Goal: Task Accomplishment & Management: Complete application form

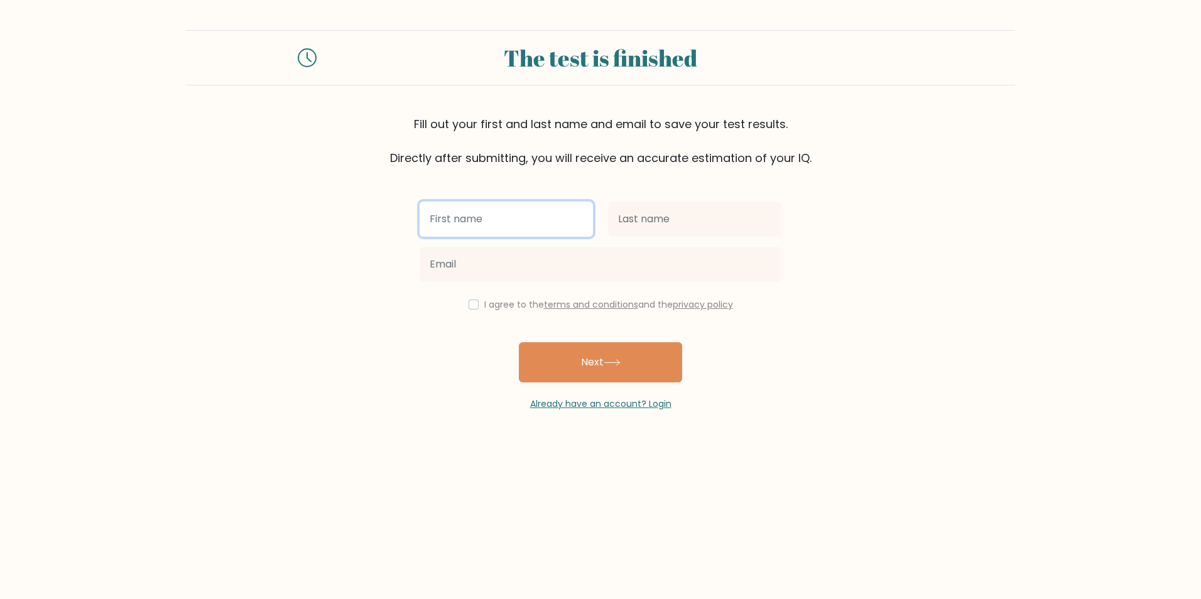
click at [531, 223] on input "text" at bounding box center [506, 219] width 173 height 35
type input "Orkhan"
type input "Ismailzadeh"
type input "orkhanwork3@gmail.com"
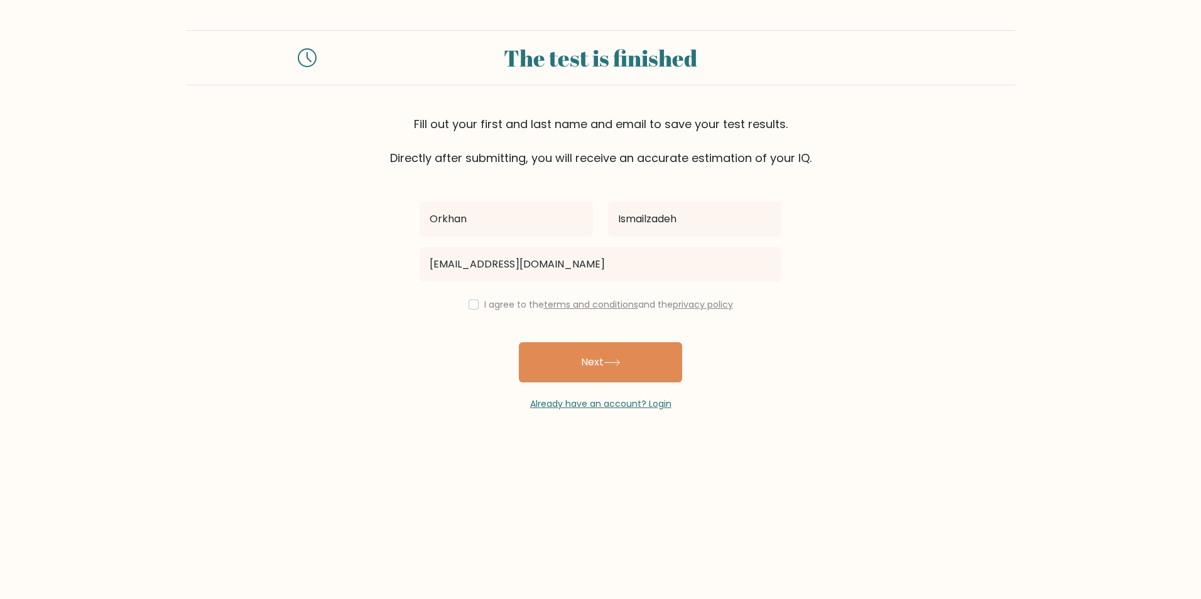
click at [489, 299] on label "I agree to the terms and conditions and the privacy policy" at bounding box center [608, 304] width 249 height 13
click at [472, 307] on input "checkbox" at bounding box center [474, 305] width 10 height 10
checkbox input "true"
click at [589, 366] on button "Next" at bounding box center [600, 362] width 163 height 40
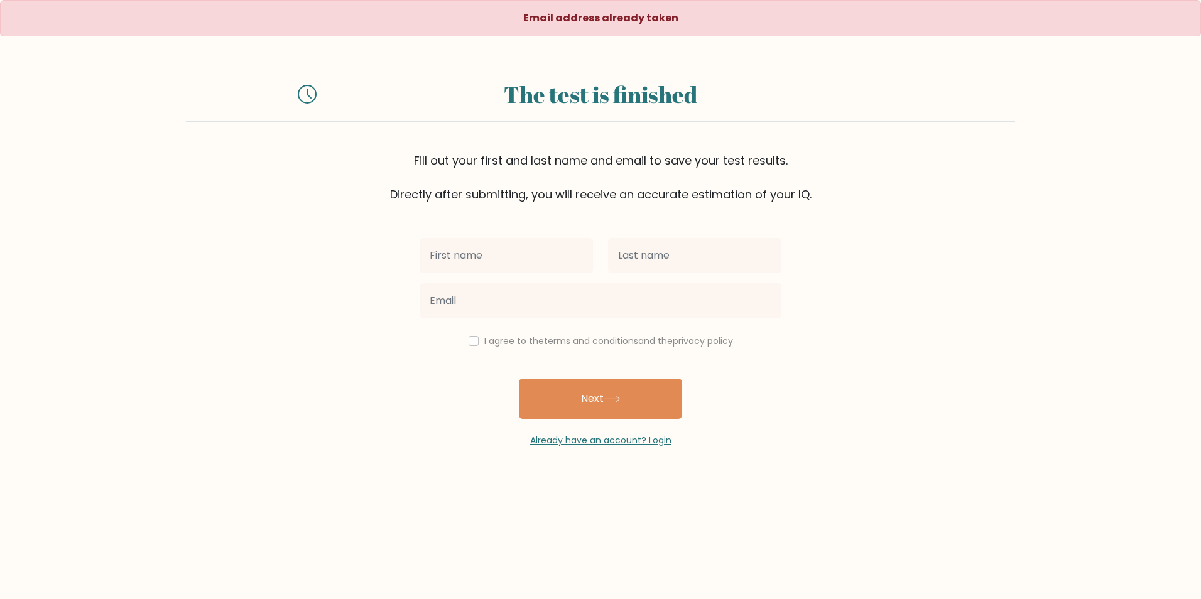
click at [519, 245] on input "text" at bounding box center [506, 255] width 173 height 35
type input "Orkhan"
type input "Ismailzadeh"
type input "[EMAIL_ADDRESS][DOMAIN_NAME]"
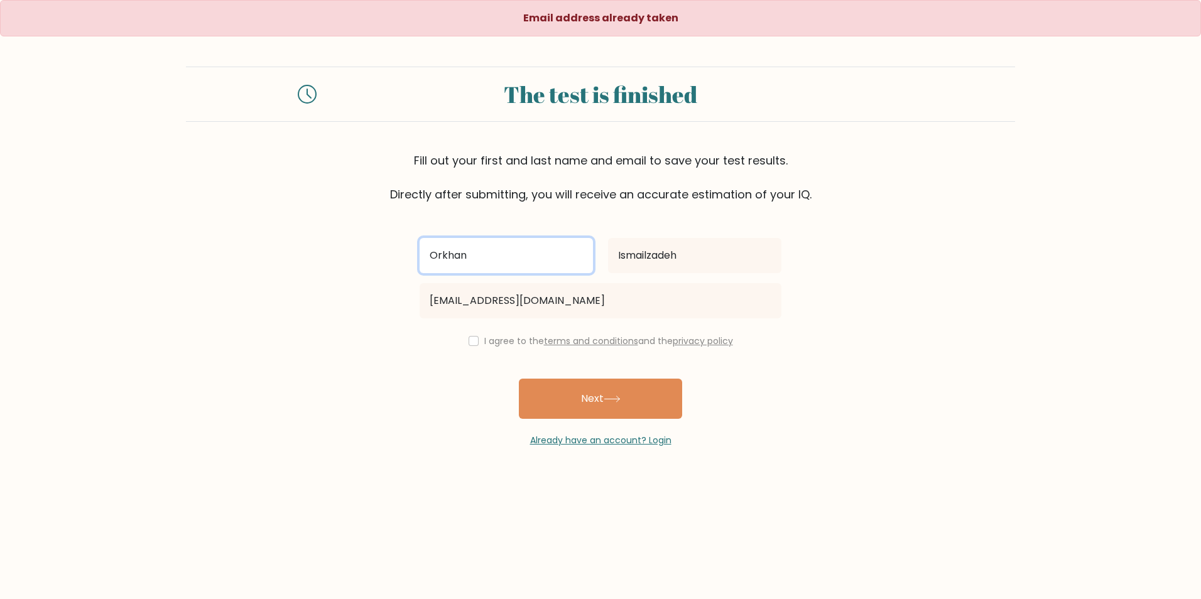
type input "Orkhan\"
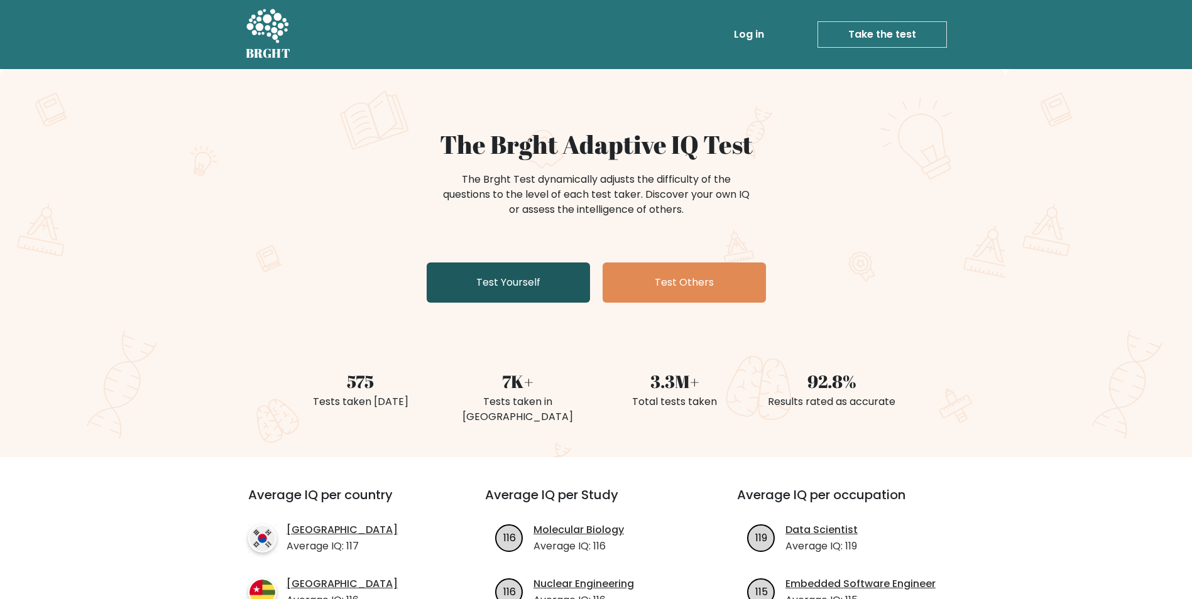
click at [543, 285] on link "Test Yourself" at bounding box center [507, 283] width 163 height 40
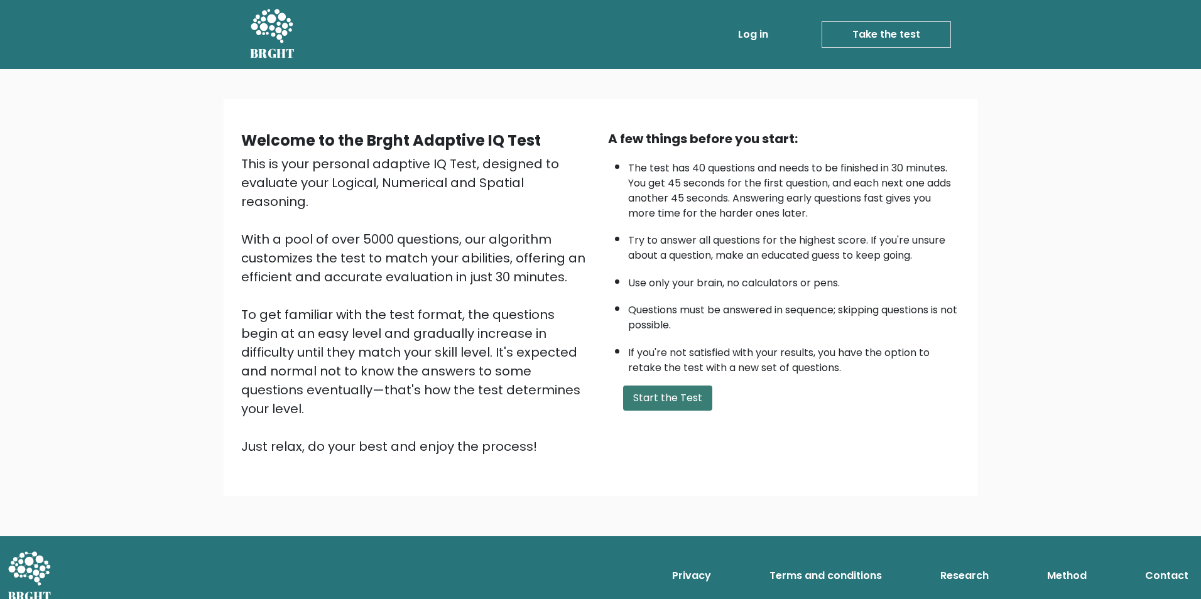
click at [693, 401] on button "Start the Test" at bounding box center [667, 398] width 89 height 25
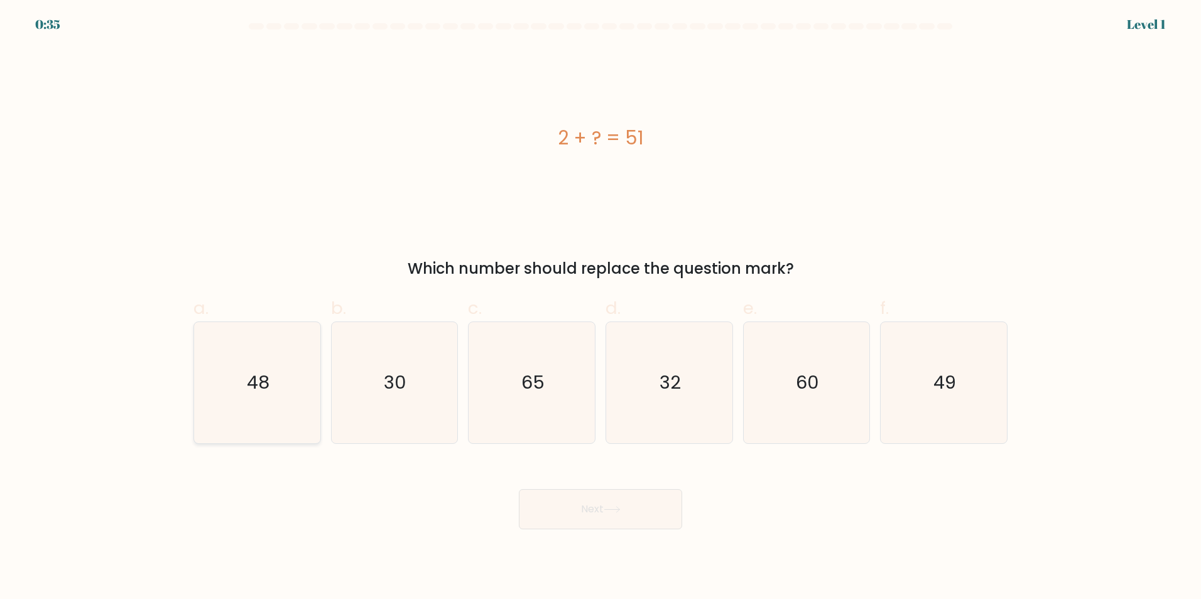
click at [260, 359] on icon "48" at bounding box center [257, 382] width 121 height 121
click at [600, 308] on input "a. 48" at bounding box center [600, 304] width 1 height 8
radio input "true"
click at [951, 393] on text "49" at bounding box center [945, 382] width 23 height 25
click at [601, 308] on input "f. 49" at bounding box center [600, 304] width 1 height 8
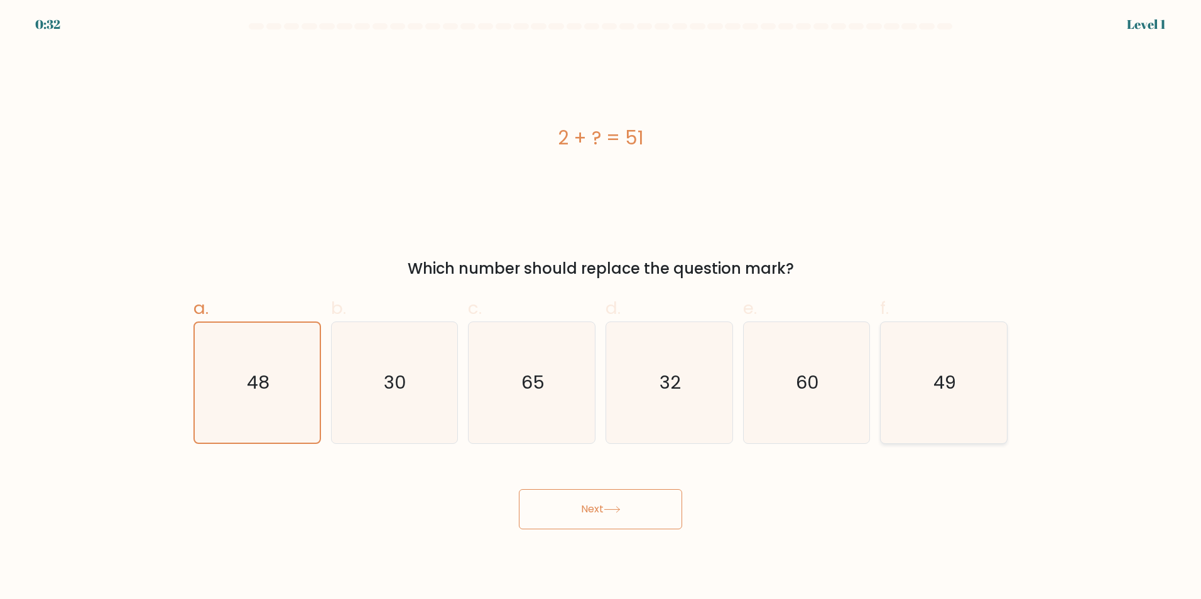
radio input "true"
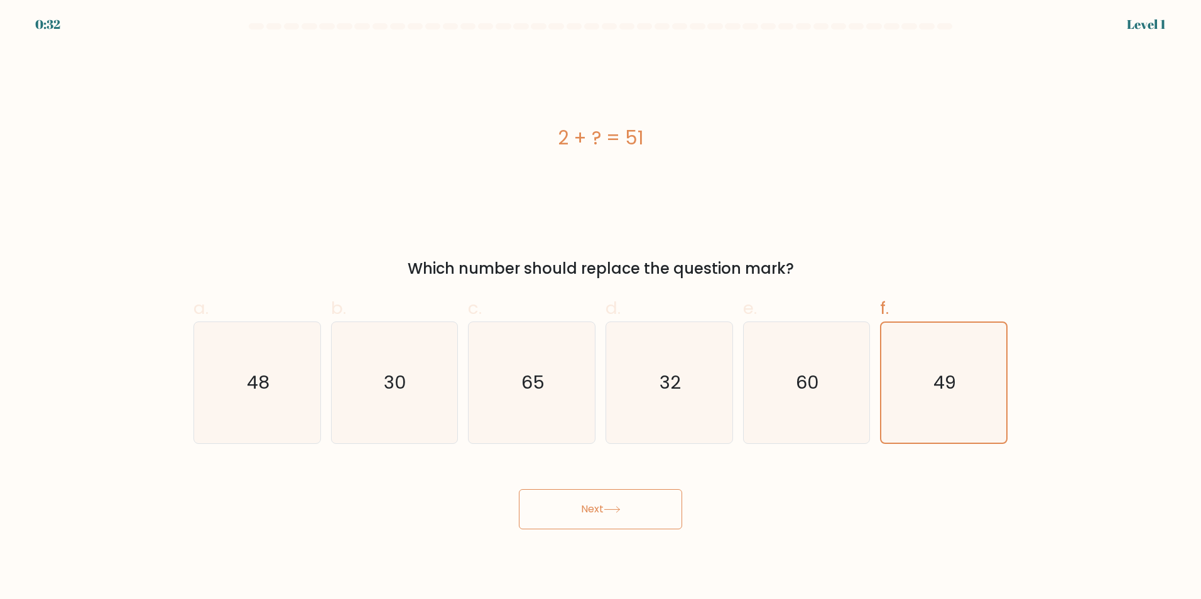
drag, startPoint x: 606, startPoint y: 537, endPoint x: 606, endPoint y: 522, distance: 15.1
click at [606, 531] on body "0:32 Level 1 a." at bounding box center [600, 299] width 1201 height 599
click at [606, 522] on button "Next" at bounding box center [600, 509] width 163 height 40
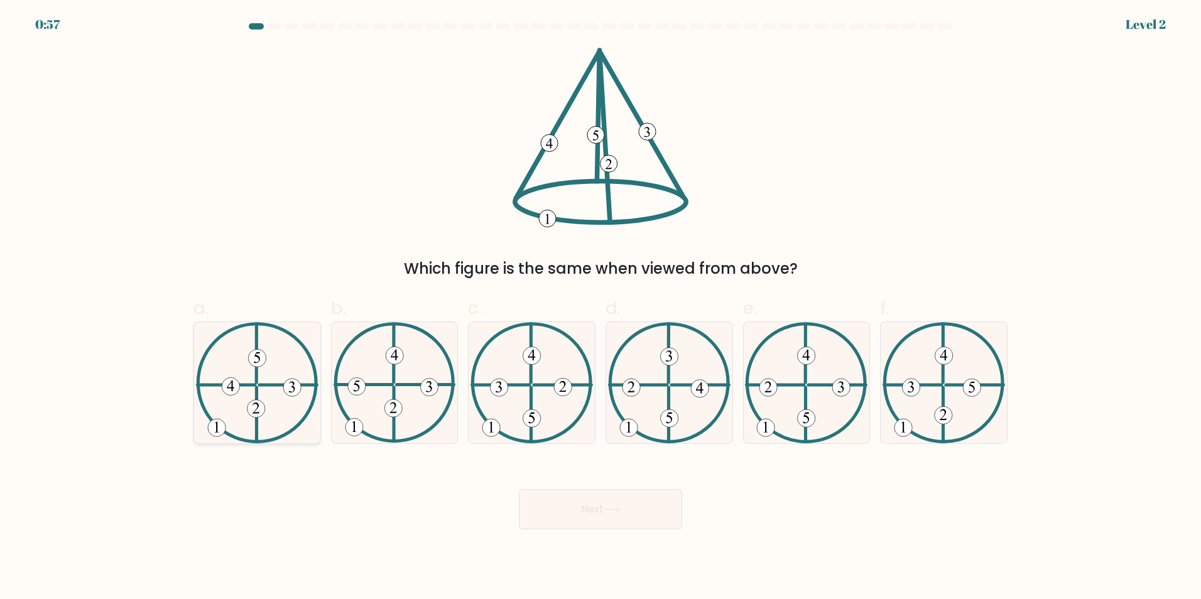
click at [236, 404] on icon at bounding box center [257, 382] width 122 height 121
click at [600, 308] on input "a." at bounding box center [600, 304] width 1 height 8
radio input "true"
click at [646, 519] on button "Next" at bounding box center [600, 509] width 163 height 40
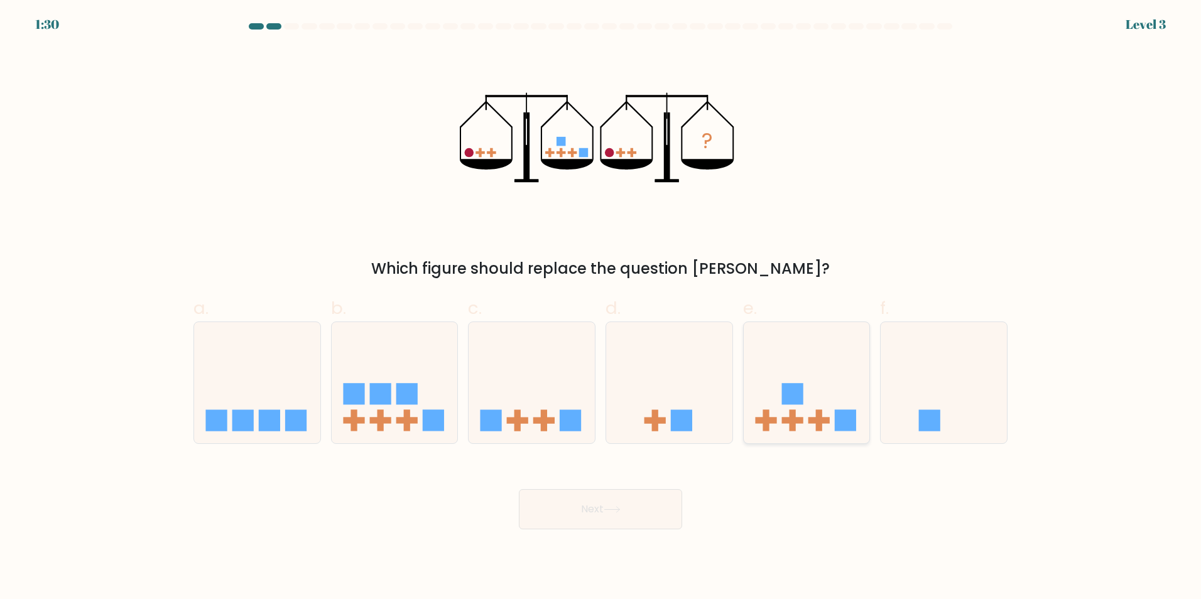
click at [833, 403] on icon at bounding box center [807, 382] width 126 height 104
click at [601, 308] on input "e." at bounding box center [600, 304] width 1 height 8
radio input "true"
click at [658, 517] on button "Next" at bounding box center [600, 509] width 163 height 40
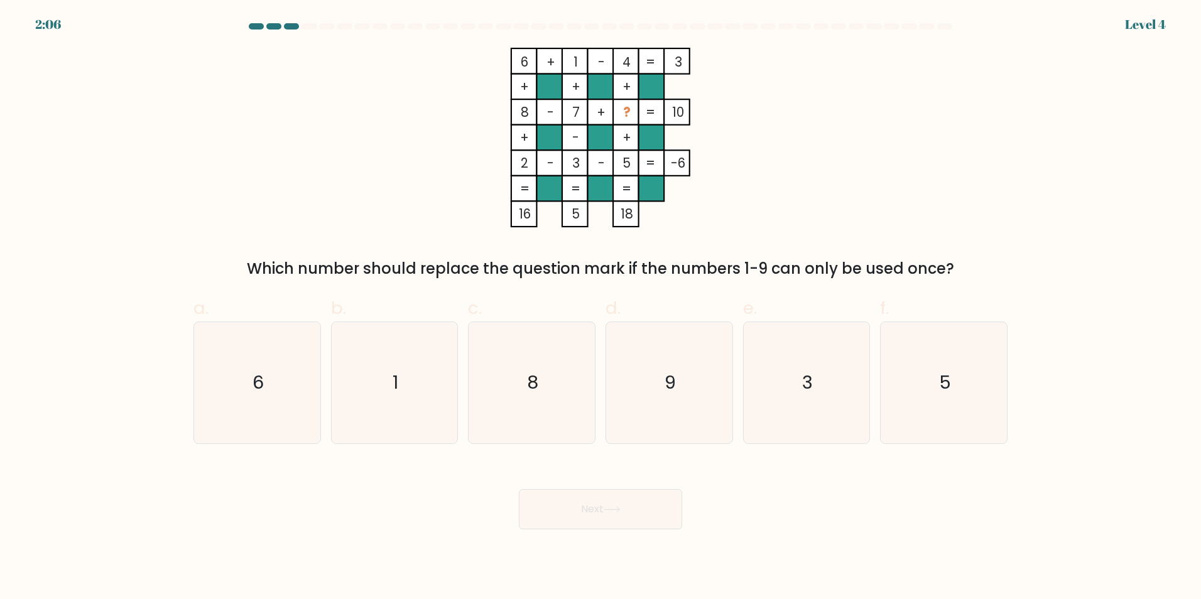
drag, startPoint x: 670, startPoint y: 382, endPoint x: 660, endPoint y: 448, distance: 67.3
click at [670, 389] on text "9" at bounding box center [670, 382] width 11 height 25
click at [601, 308] on input "d. 9" at bounding box center [600, 304] width 1 height 8
radio input "true"
click at [648, 497] on button "Next" at bounding box center [600, 509] width 163 height 40
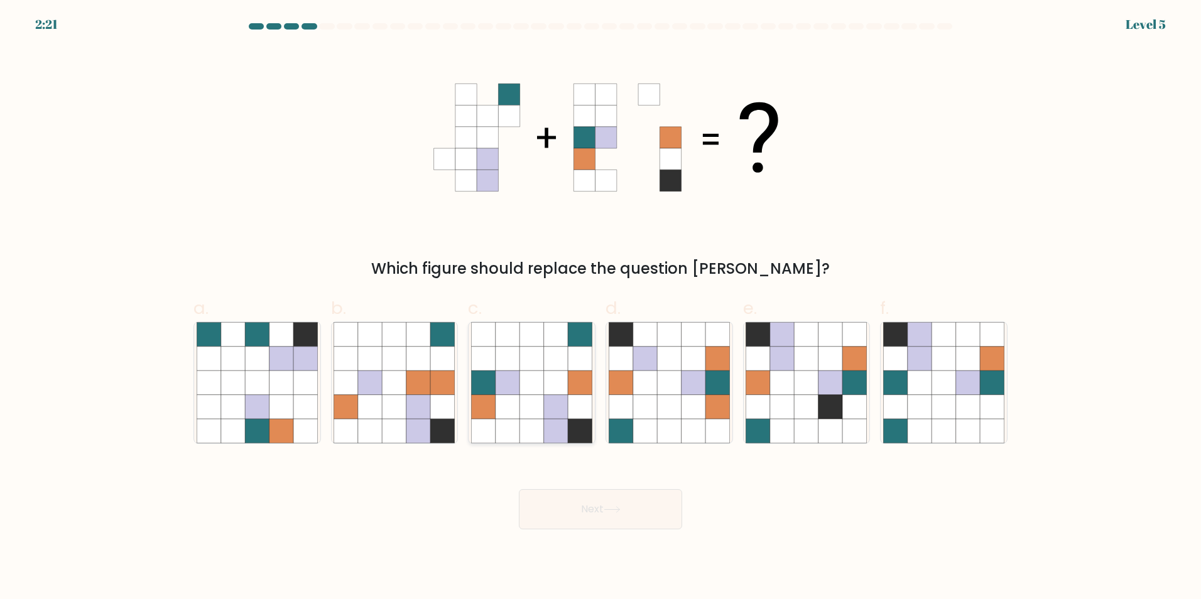
click at [569, 416] on icon at bounding box center [580, 406] width 24 height 24
click at [600, 308] on input "c." at bounding box center [600, 304] width 1 height 8
radio input "true"
click at [608, 515] on button "Next" at bounding box center [600, 509] width 163 height 40
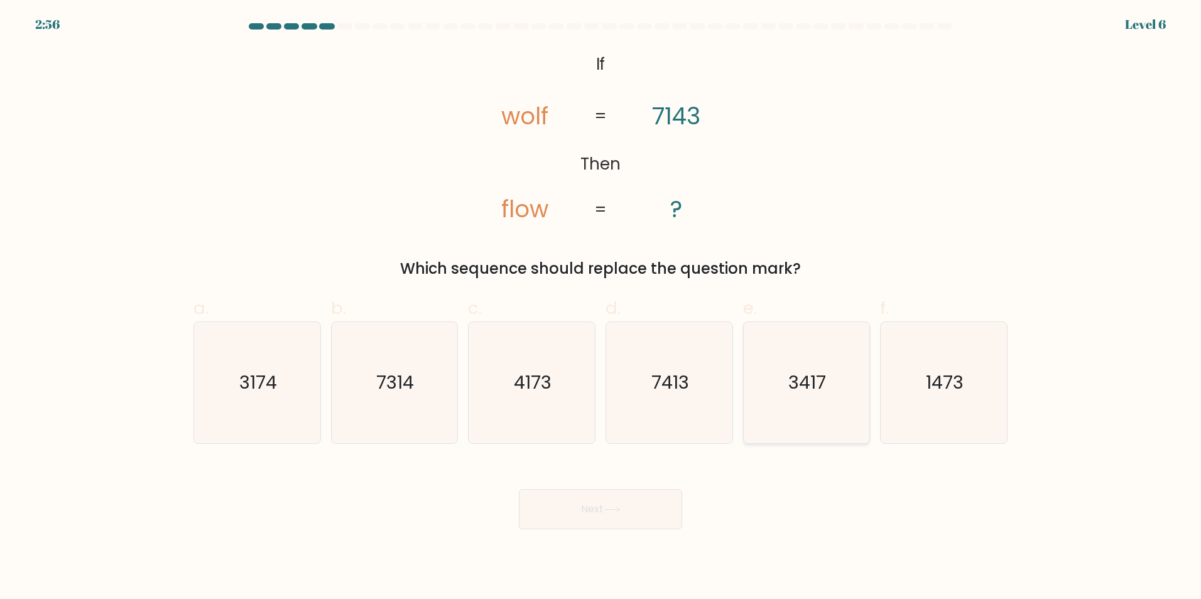
click at [832, 401] on icon "3417" at bounding box center [806, 382] width 121 height 121
click at [601, 308] on input "e. 3417" at bounding box center [600, 304] width 1 height 8
radio input "true"
click at [639, 504] on button "Next" at bounding box center [600, 509] width 163 height 40
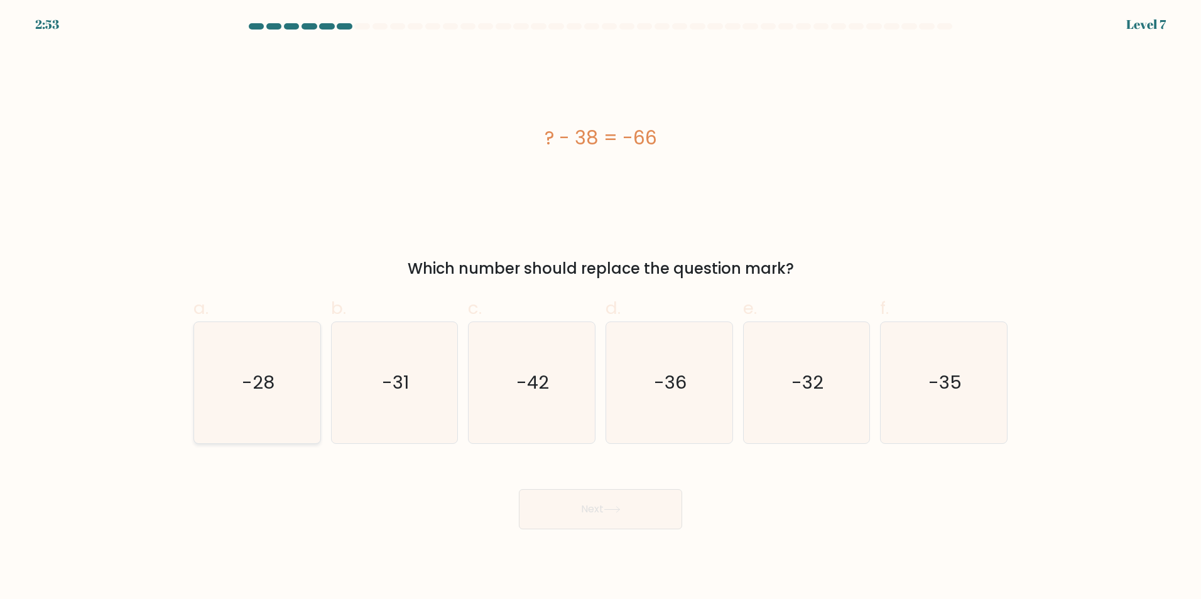
click at [300, 388] on icon "-28" at bounding box center [257, 382] width 121 height 121
click at [600, 308] on input "a. -28" at bounding box center [600, 304] width 1 height 8
radio input "true"
click at [595, 519] on button "Next" at bounding box center [600, 509] width 163 height 40
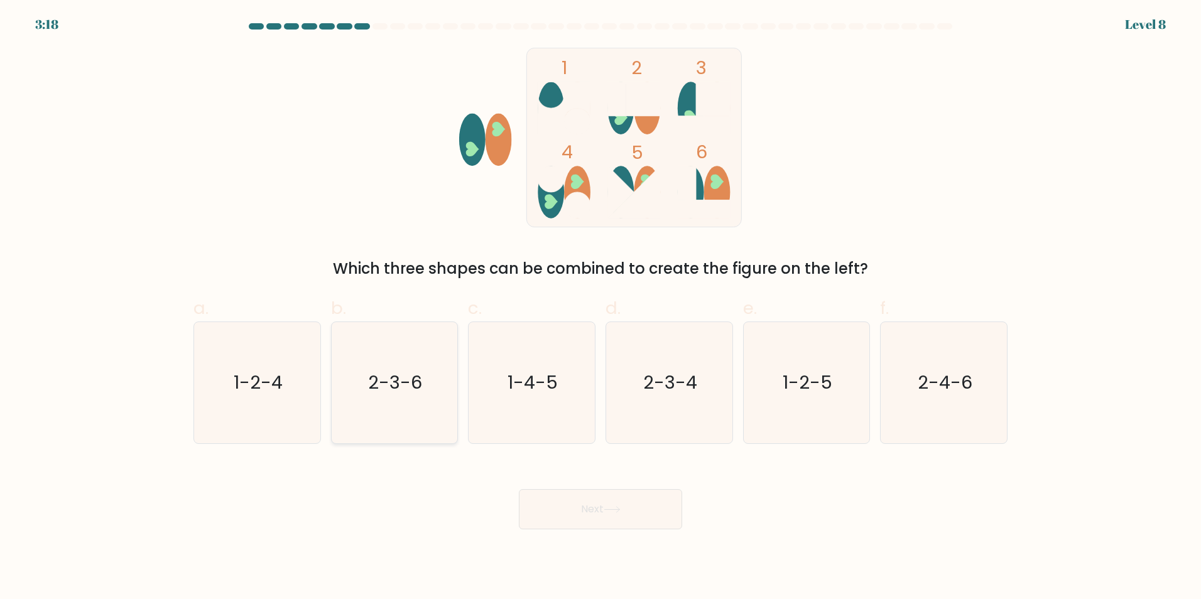
click at [418, 392] on text "2-3-6" at bounding box center [396, 382] width 54 height 25
click at [600, 308] on input "b. 2-3-6" at bounding box center [600, 304] width 1 height 8
radio input "true"
click at [573, 493] on button "Next" at bounding box center [600, 509] width 163 height 40
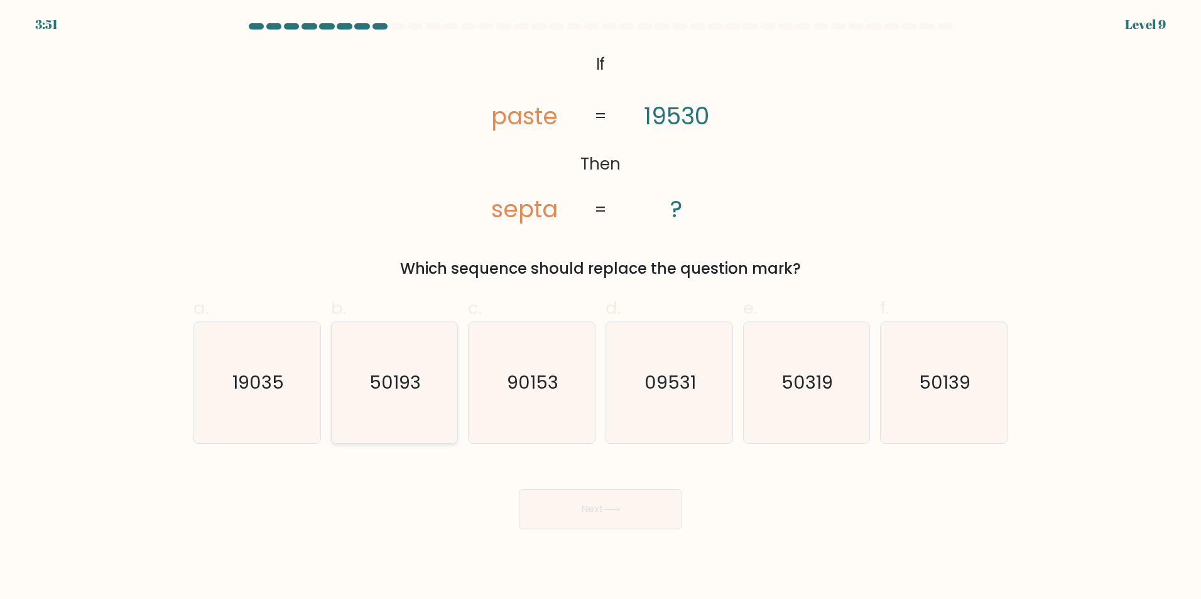
click at [376, 401] on icon "50193" at bounding box center [394, 382] width 121 height 121
click at [600, 308] on input "b. 50193" at bounding box center [600, 304] width 1 height 8
radio input "true"
click at [845, 398] on icon "50319" at bounding box center [806, 382] width 121 height 121
click at [601, 308] on input "e. 50319" at bounding box center [600, 304] width 1 height 8
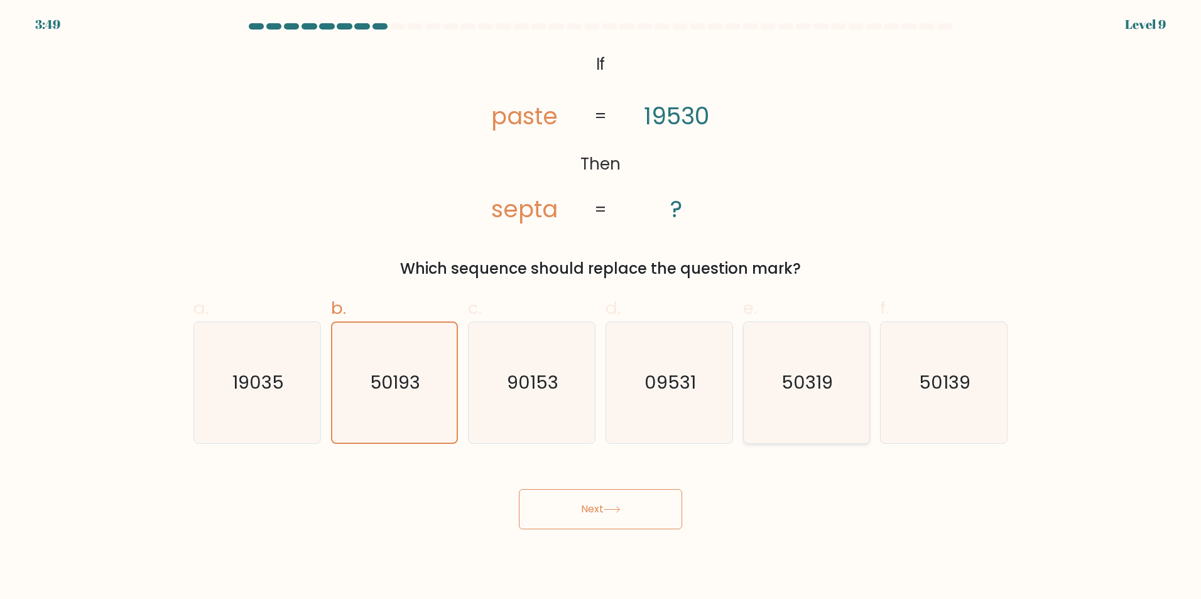
radio input "true"
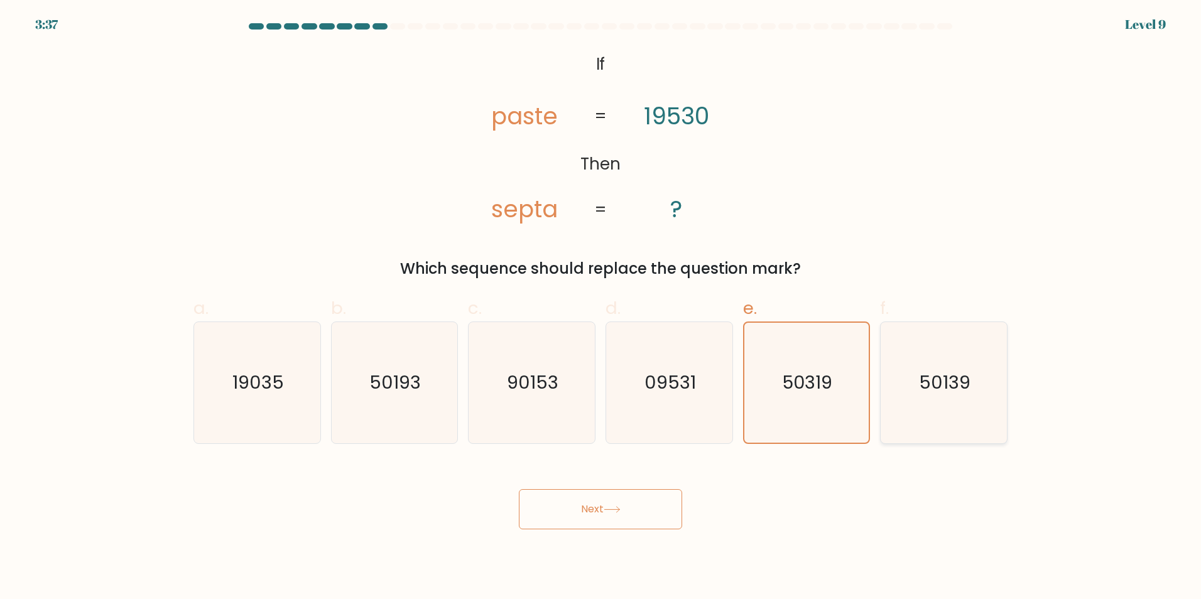
click at [933, 403] on icon "50139" at bounding box center [943, 382] width 121 height 121
click at [601, 308] on input "f. 50139" at bounding box center [600, 304] width 1 height 8
radio input "true"
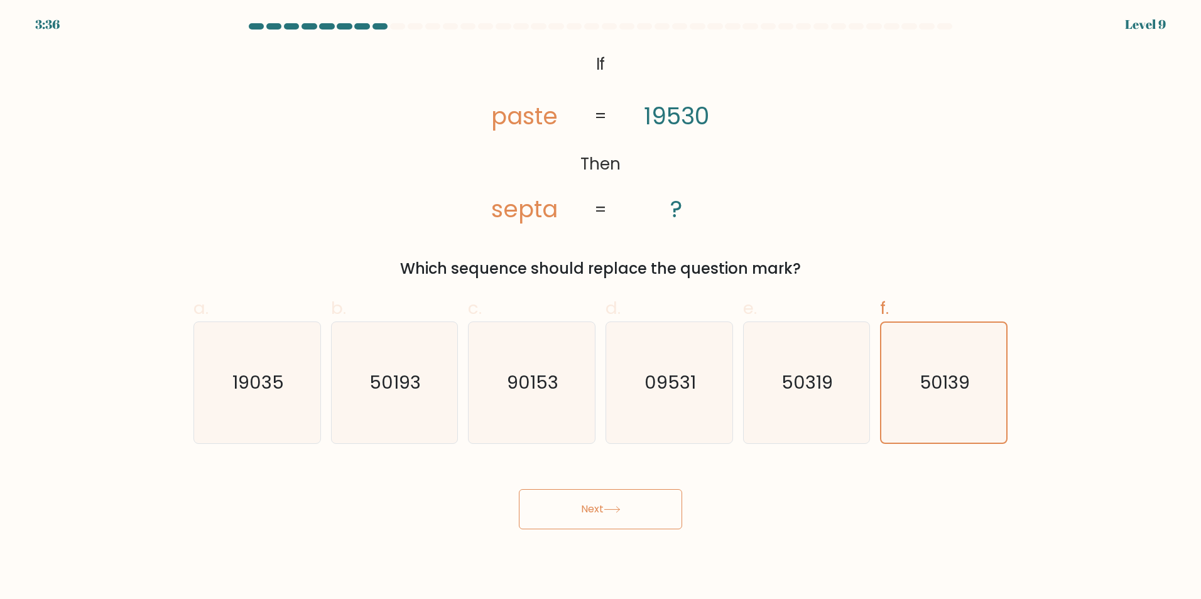
click at [629, 502] on button "Next" at bounding box center [600, 509] width 163 height 40
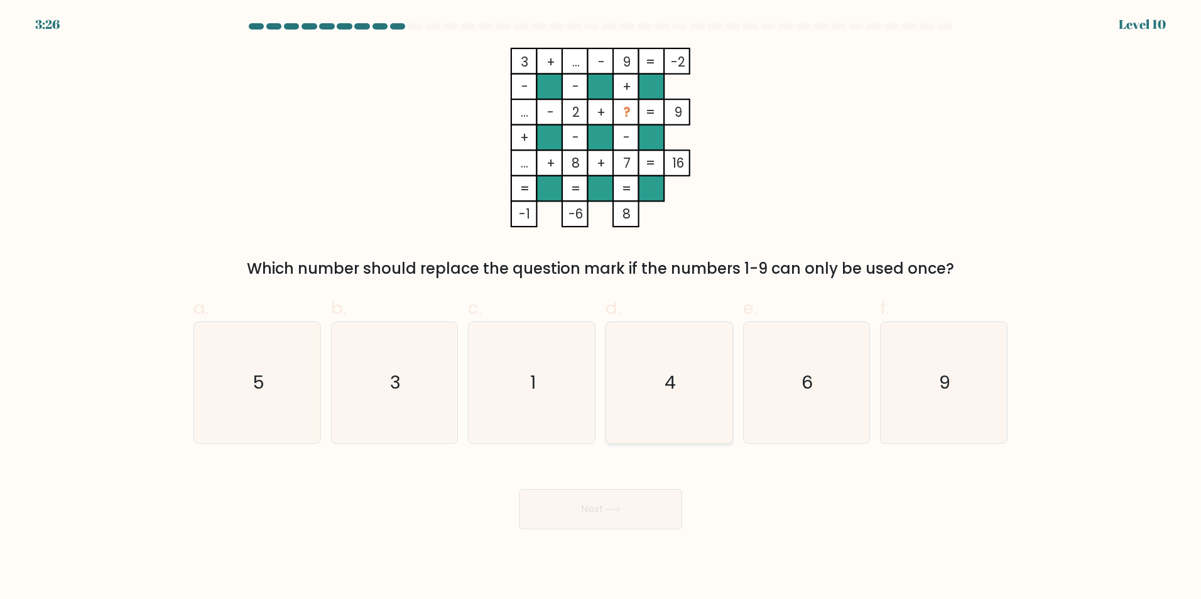
click at [636, 379] on icon "4" at bounding box center [669, 382] width 121 height 121
click at [601, 308] on input "d. 4" at bounding box center [600, 304] width 1 height 8
radio input "true"
click at [647, 509] on button "Next" at bounding box center [600, 509] width 163 height 40
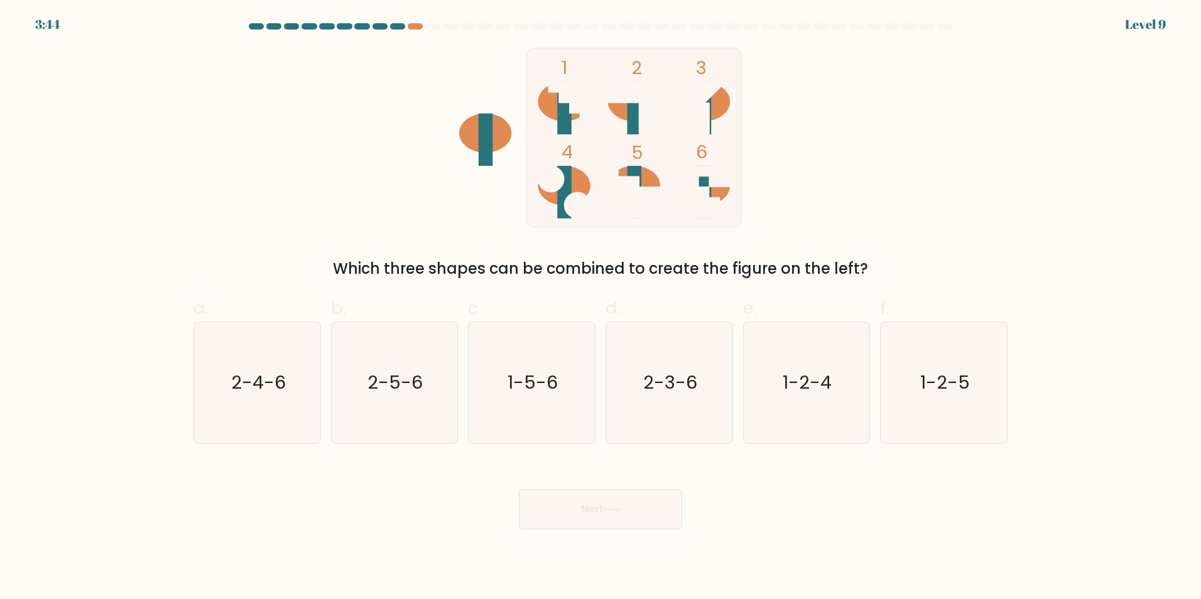
click at [653, 183] on ellipse at bounding box center [634, 186] width 53 height 40
click at [516, 398] on icon "1-5-6" at bounding box center [531, 382] width 121 height 121
click at [600, 308] on input "c. 1-5-6" at bounding box center [600, 304] width 1 height 8
radio input "true"
click at [590, 507] on button "Next" at bounding box center [600, 509] width 163 height 40
